Goal: Complete application form

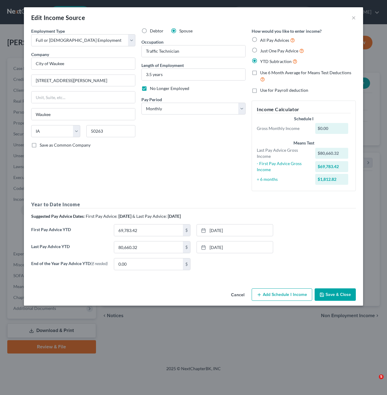
select select "0"
select select "16"
click at [214, 111] on select "Select Monthly Twice Monthly Every Other Week Weekly" at bounding box center [193, 109] width 104 height 12
select select "2"
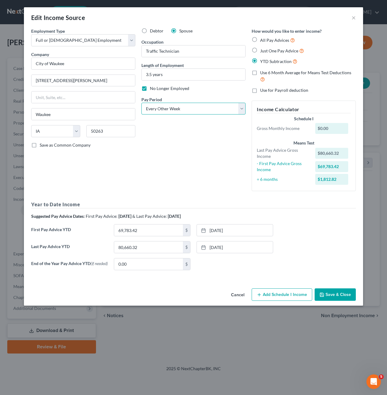
click at [141, 103] on select "Select Monthly Twice Monthly Every Other Week Weekly" at bounding box center [193, 109] width 104 height 12
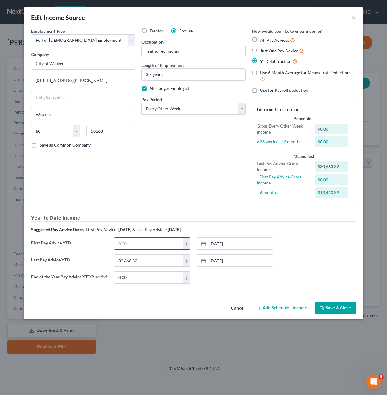
click at [141, 242] on input "text" at bounding box center [148, 244] width 69 height 12
type input "17,749.44"
click at [203, 244] on icon at bounding box center [203, 243] width 5 height 5
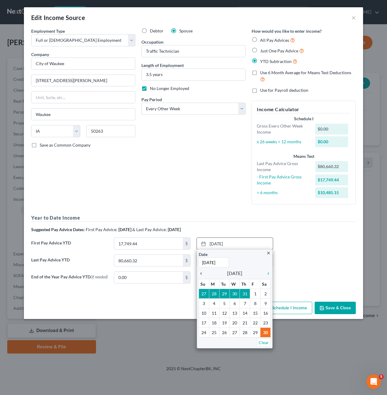
click at [202, 275] on icon "chevron_left" at bounding box center [203, 273] width 8 height 5
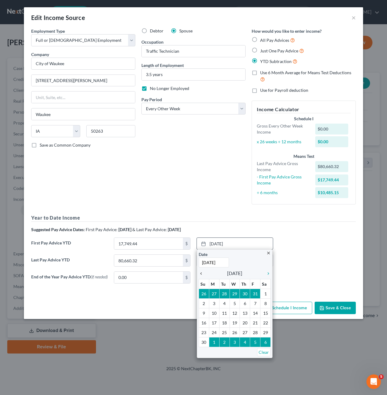
click at [202, 275] on icon "chevron_left" at bounding box center [203, 273] width 8 height 5
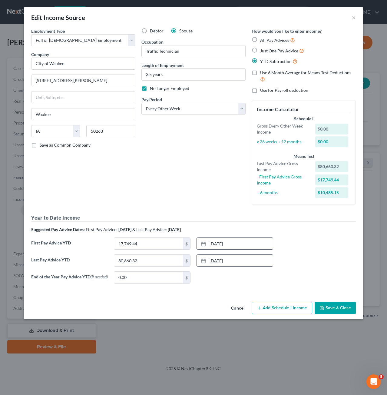
click at [202, 258] on icon at bounding box center [203, 260] width 5 height 5
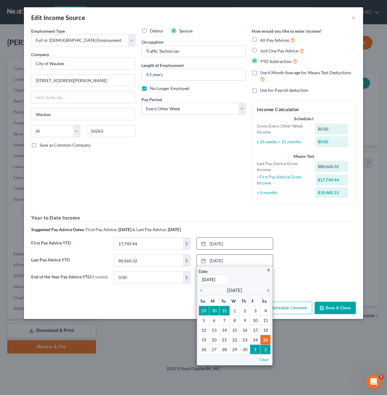
click at [270, 291] on icon "chevron_right" at bounding box center [267, 290] width 8 height 5
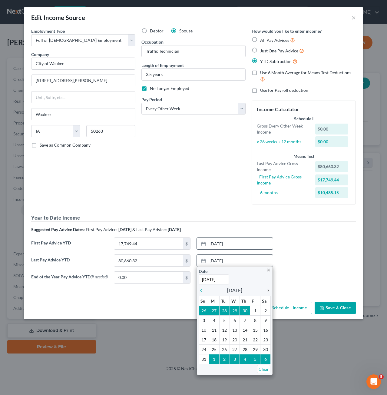
click at [270, 291] on icon "chevron_right" at bounding box center [267, 290] width 8 height 5
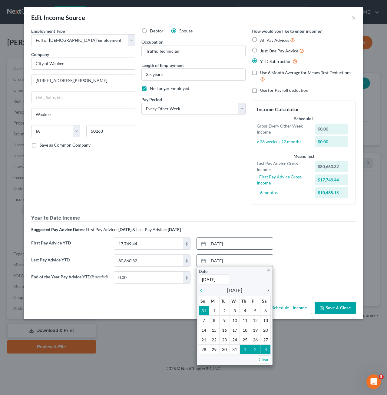
click at [270, 291] on icon "chevron_right" at bounding box center [267, 290] width 8 height 5
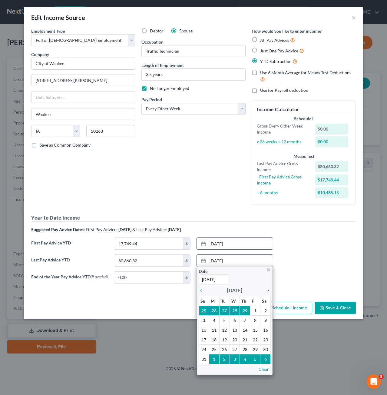
click at [270, 291] on icon "chevron_right" at bounding box center [267, 290] width 8 height 5
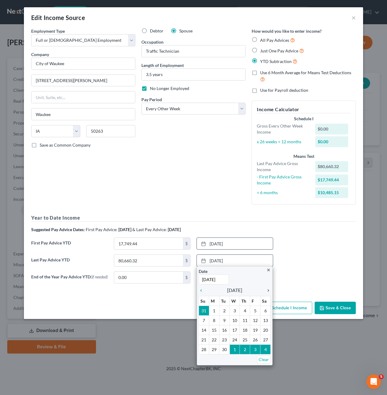
click at [270, 291] on icon "chevron_right" at bounding box center [267, 290] width 8 height 5
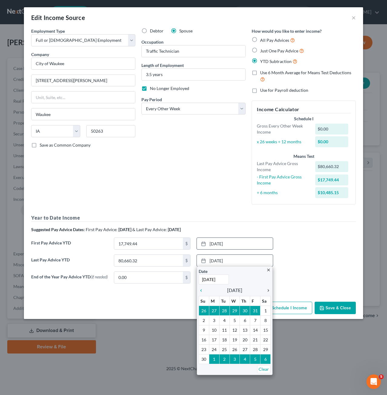
click at [270, 291] on icon "chevron_right" at bounding box center [267, 290] width 8 height 5
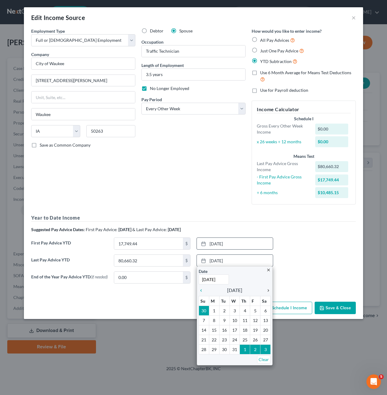
click at [270, 291] on icon "chevron_right" at bounding box center [267, 290] width 8 height 5
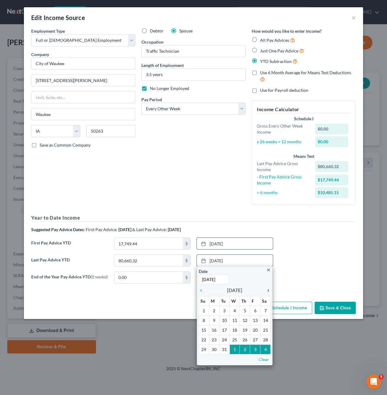
click at [270, 291] on icon "chevron_right" at bounding box center [267, 290] width 8 height 5
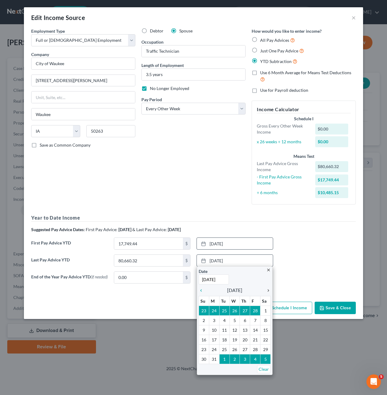
click at [270, 291] on icon "chevron_right" at bounding box center [267, 290] width 8 height 5
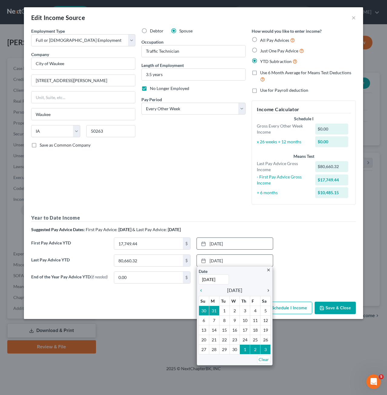
click at [270, 291] on icon "chevron_right" at bounding box center [267, 290] width 8 height 5
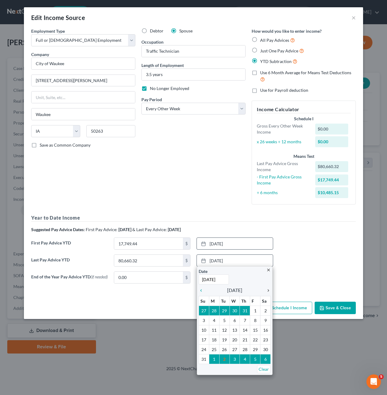
click at [270, 291] on icon "chevron_right" at bounding box center [267, 290] width 8 height 5
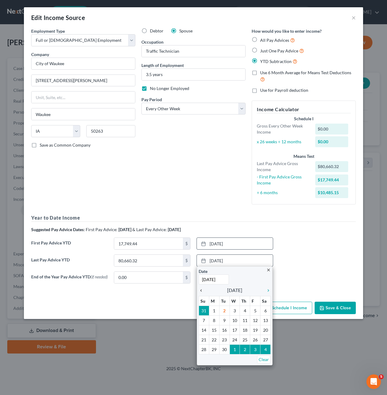
click at [201, 292] on link "chevron_left" at bounding box center [203, 289] width 8 height 7
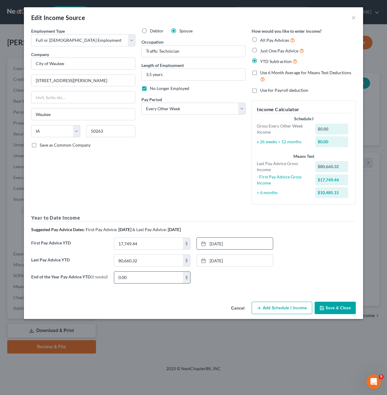
click at [154, 279] on input "0.00" at bounding box center [148, 278] width 69 height 12
click at [156, 262] on input "80,660.32" at bounding box center [148, 261] width 69 height 12
type input "45,744.76"
click at [335, 265] on div "Last Pay Advice YTD 45,744.76 $ [DATE] close Date [DATE] Time 12:00 AM chevron_…" at bounding box center [193, 262] width 331 height 17
click at [338, 305] on button "Save & Close" at bounding box center [335, 308] width 41 height 13
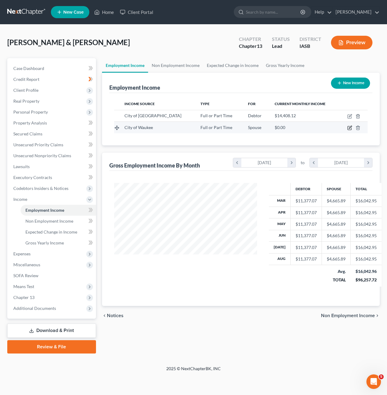
click at [349, 127] on icon "button" at bounding box center [349, 127] width 5 height 5
select select "0"
select select "16"
select select "2"
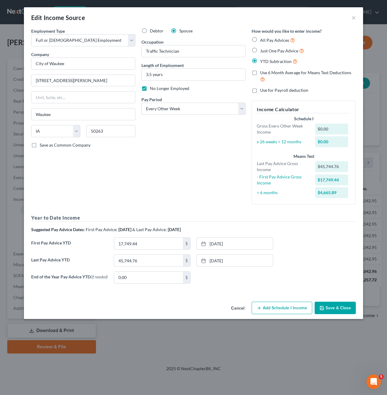
click at [260, 51] on label "Just One Pay Advice" at bounding box center [282, 50] width 44 height 7
click at [262, 51] on input "Just One Pay Advice" at bounding box center [264, 49] width 4 height 4
radio input "true"
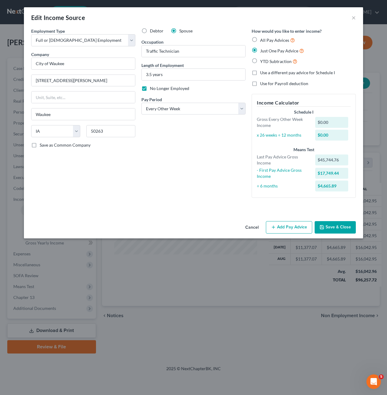
click at [260, 63] on label "YTD Subtraction" at bounding box center [278, 61] width 37 height 7
click at [262, 62] on input "YTD Subtraction" at bounding box center [264, 60] width 4 height 4
radio input "true"
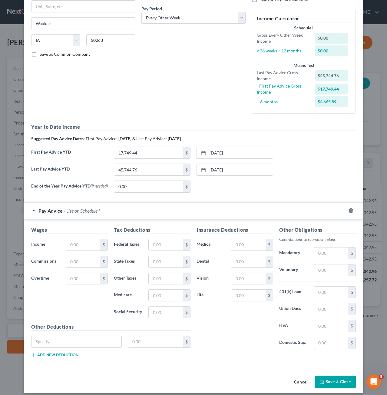
scroll to position [95, 0]
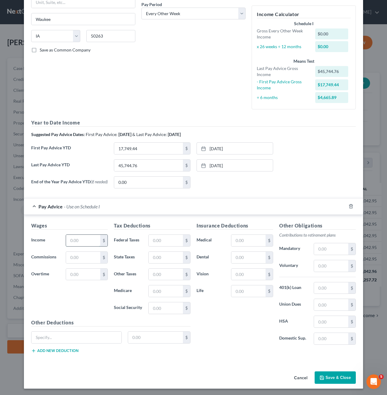
click at [79, 238] on input "text" at bounding box center [83, 241] width 34 height 12
type input "2,817"
click at [159, 239] on input "text" at bounding box center [166, 241] width 34 height 12
click at [154, 240] on input "15.81" at bounding box center [166, 241] width 34 height 12
type input "150.81"
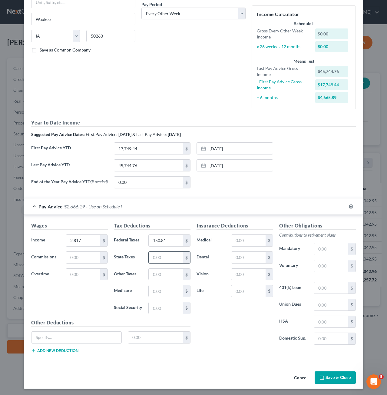
click at [174, 256] on input "text" at bounding box center [166, 258] width 34 height 12
type input "81.09"
click at [166, 277] on input "text" at bounding box center [166, 275] width 34 height 12
click at [94, 336] on input "text" at bounding box center [76, 337] width 90 height 12
type input "FICA"
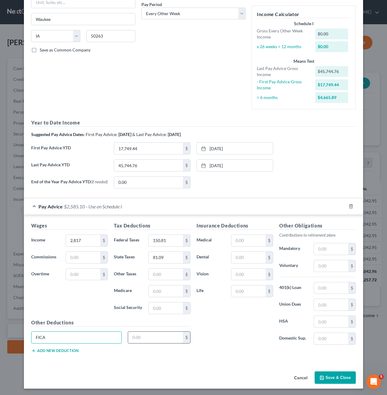
click at [163, 331] on input "text" at bounding box center [155, 337] width 55 height 12
type input "171.81"
click at [161, 332] on input "171.81" at bounding box center [155, 337] width 55 height 12
click at [160, 292] on input "text" at bounding box center [166, 291] width 34 height 12
type input "40.18"
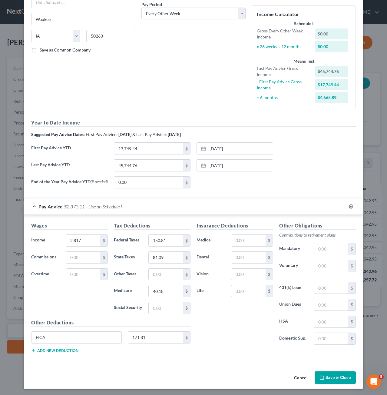
click at [230, 315] on div "Insurance Deductions Medical $ Dental $ Vision $ Life $" at bounding box center [234, 285] width 83 height 127
click at [241, 292] on input "text" at bounding box center [248, 291] width 34 height 12
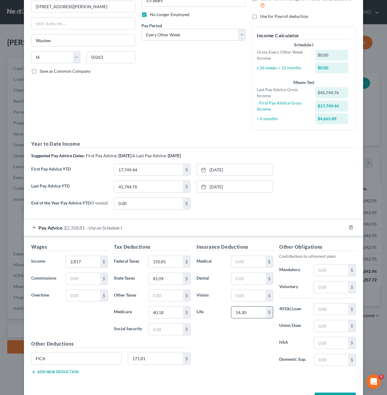
scroll to position [65, 0]
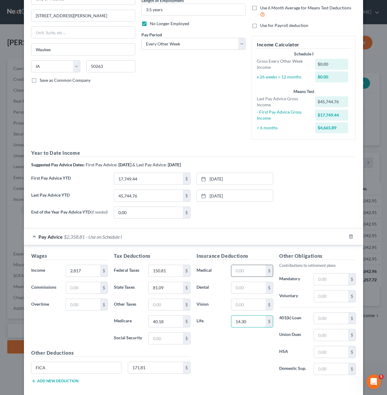
type input "14.30"
click at [245, 267] on input "text" at bounding box center [248, 271] width 34 height 12
click at [341, 295] on input "text" at bounding box center [331, 296] width 34 height 12
type input "2"
type input "175.62"
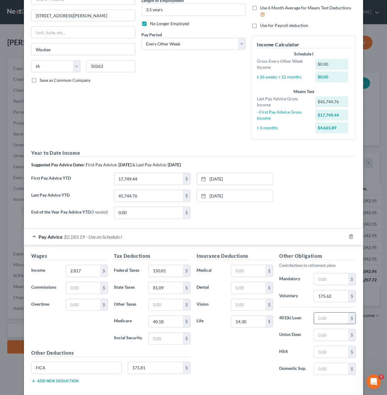
click at [342, 317] on input "text" at bounding box center [331, 318] width 34 height 12
click at [318, 333] on input "text" at bounding box center [331, 335] width 34 height 12
click at [315, 346] on input "text" at bounding box center [331, 352] width 34 height 12
click at [317, 368] on input "text" at bounding box center [331, 369] width 34 height 12
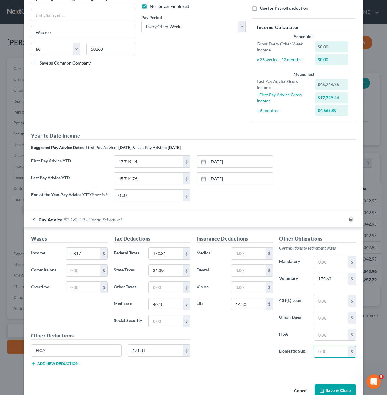
scroll to position [95, 0]
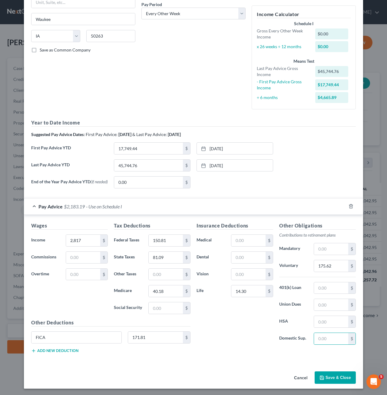
click at [64, 348] on button "Add new deduction" at bounding box center [54, 350] width 47 height 5
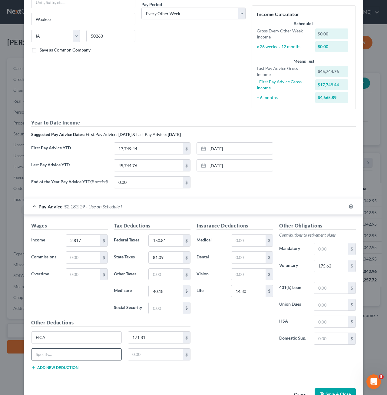
click at [68, 355] on input "text" at bounding box center [76, 354] width 90 height 12
type input "FLEXM"
click at [152, 353] on input "text" at bounding box center [155, 354] width 55 height 12
type input "20.83"
click at [223, 318] on div "Insurance Deductions Medical $ Dental $ Vision $ Life 14.30 $" at bounding box center [234, 285] width 83 height 127
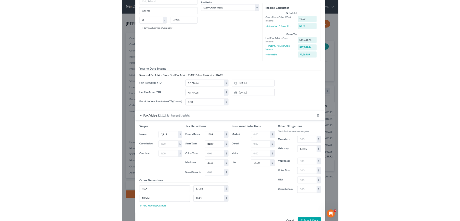
scroll to position [111, 0]
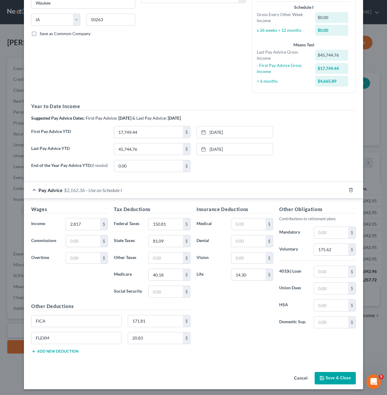
click at [342, 377] on button "Save & Close" at bounding box center [335, 378] width 41 height 13
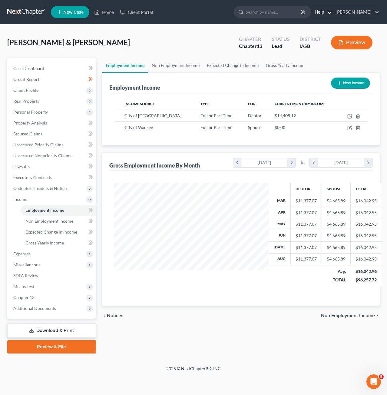
scroll to position [108, 155]
